Goal: Obtain resource: Obtain resource

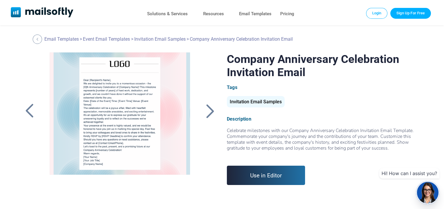
click at [209, 111] on div at bounding box center [210, 110] width 15 height 15
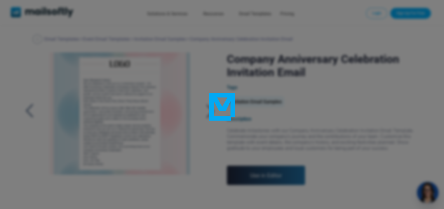
scroll to position [143, 0]
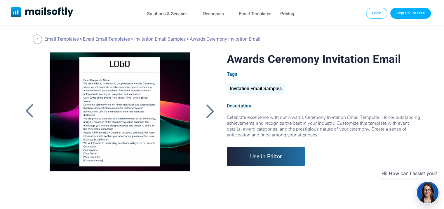
click at [211, 113] on div at bounding box center [210, 110] width 15 height 15
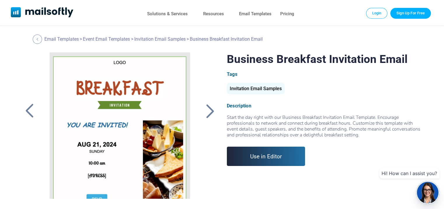
click at [31, 114] on div at bounding box center [29, 110] width 15 height 15
